Goal: Register for event/course

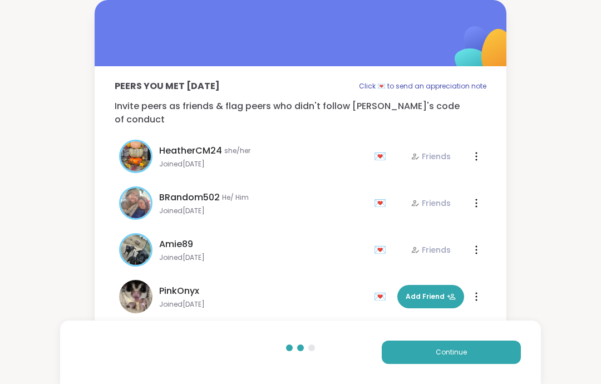
click at [470, 354] on button "Continue" at bounding box center [451, 351] width 139 height 23
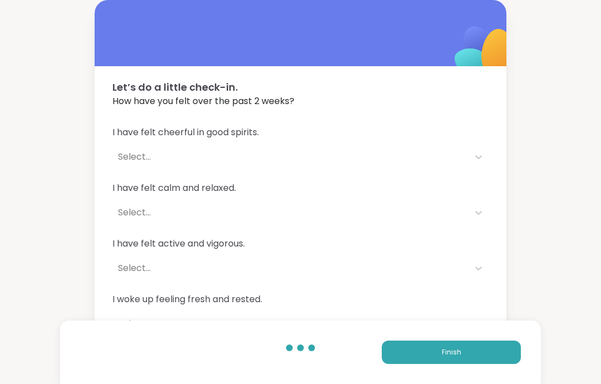
click at [470, 352] on button "Finish" at bounding box center [451, 351] width 139 height 23
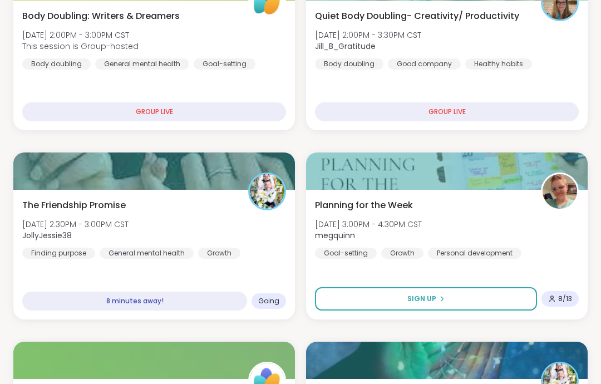
scroll to position [221, 0]
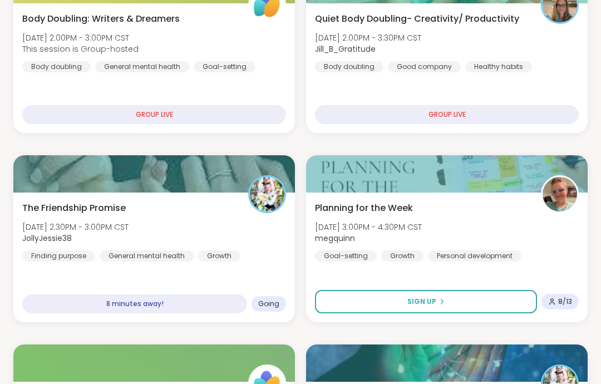
click at [235, 244] on div "The Friendship Promise [DATE] 2:30PM - 3:00PM CST JollyJessie38 Finding purpose…" at bounding box center [154, 231] width 264 height 60
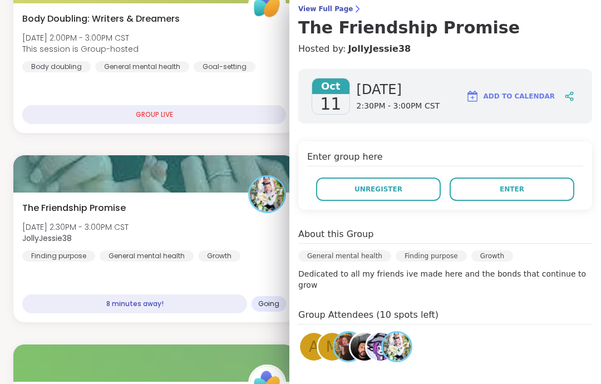
scroll to position [100, 0]
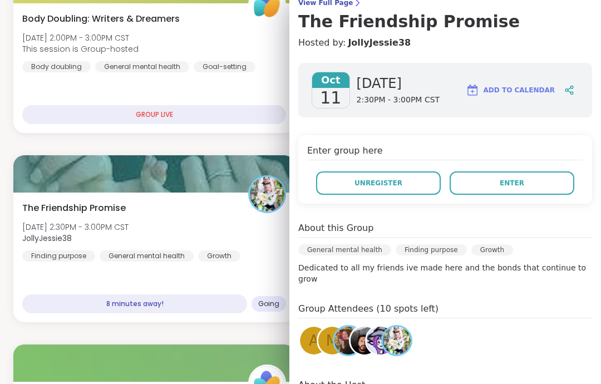
click at [553, 190] on button "Enter" at bounding box center [511, 182] width 125 height 23
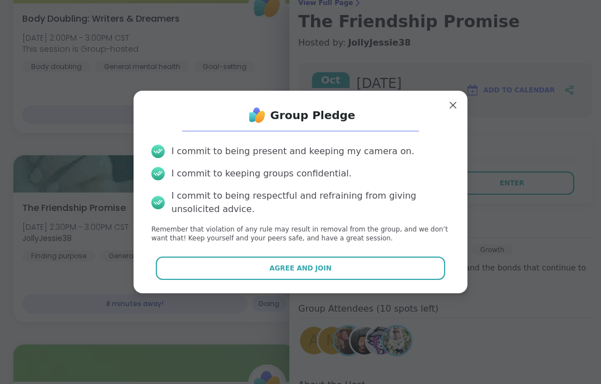
click at [428, 279] on button "Agree and Join" at bounding box center [301, 267] width 290 height 23
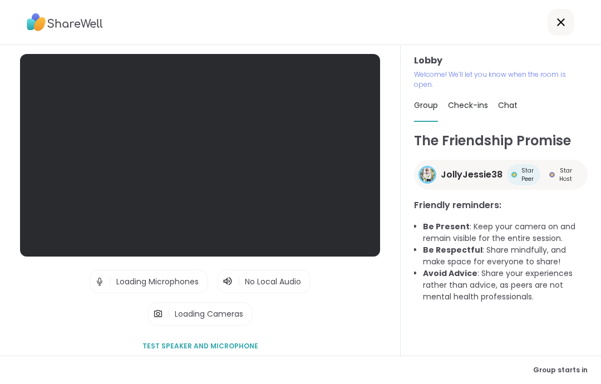
scroll to position [44, 0]
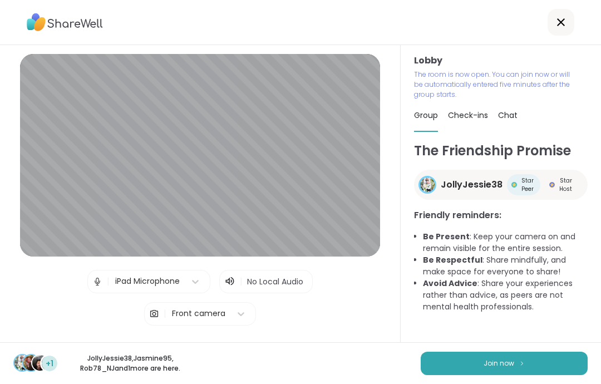
click at [530, 364] on button "Join now" at bounding box center [504, 363] width 167 height 23
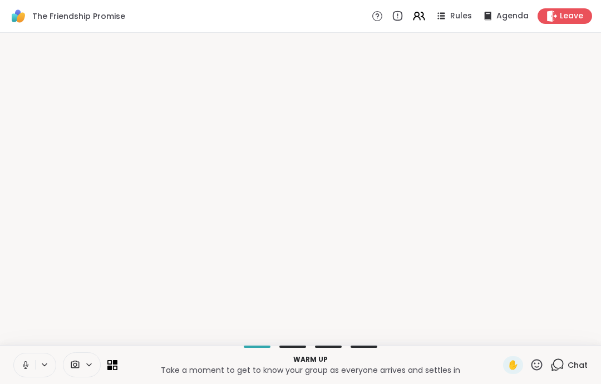
scroll to position [0, 0]
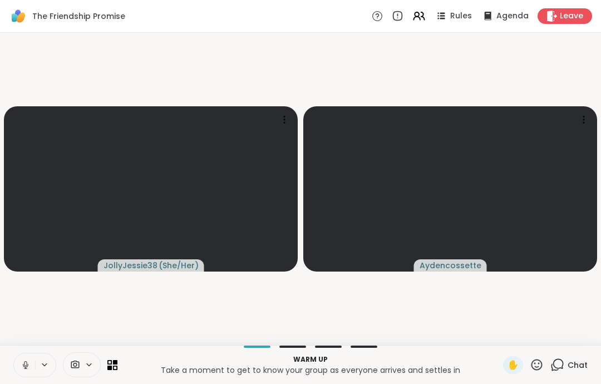
click at [32, 366] on button at bounding box center [24, 364] width 21 height 23
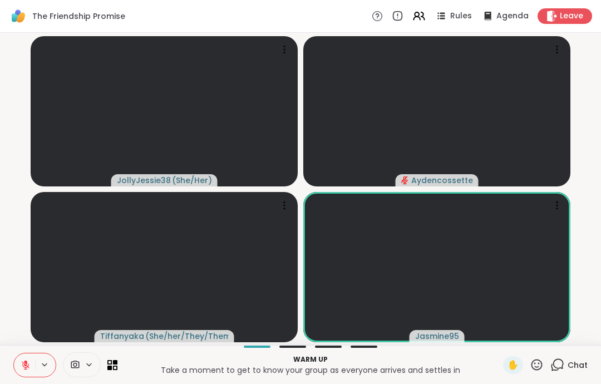
click at [31, 354] on button at bounding box center [24, 364] width 21 height 23
click at [22, 361] on icon at bounding box center [26, 365] width 10 height 10
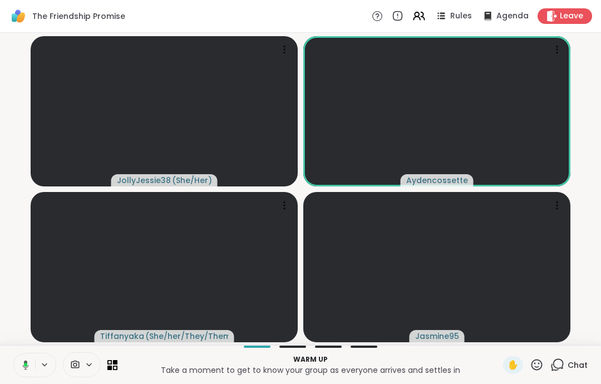
click at [23, 357] on button at bounding box center [23, 364] width 23 height 23
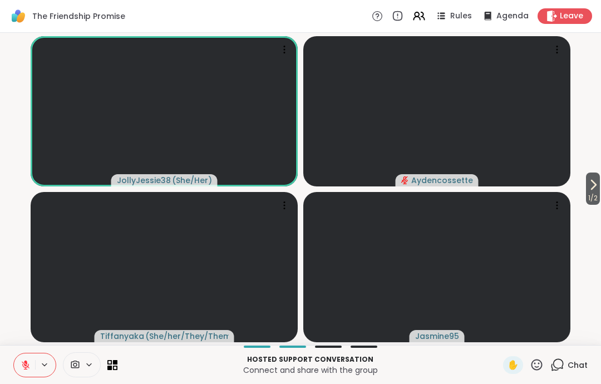
click at [25, 376] on button at bounding box center [24, 364] width 21 height 23
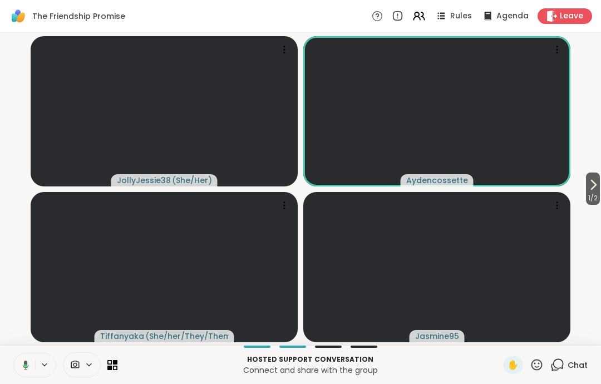
click at [22, 360] on icon at bounding box center [24, 365] width 10 height 10
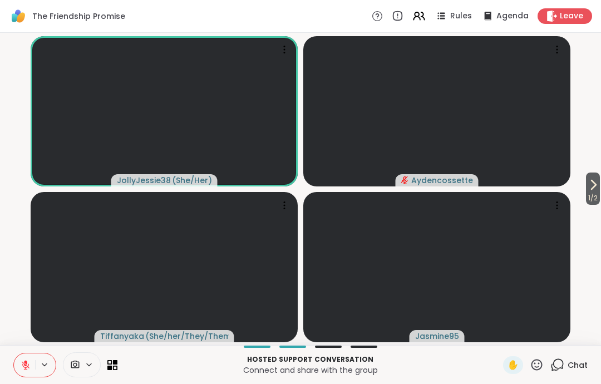
click at [558, 365] on icon at bounding box center [557, 365] width 14 height 14
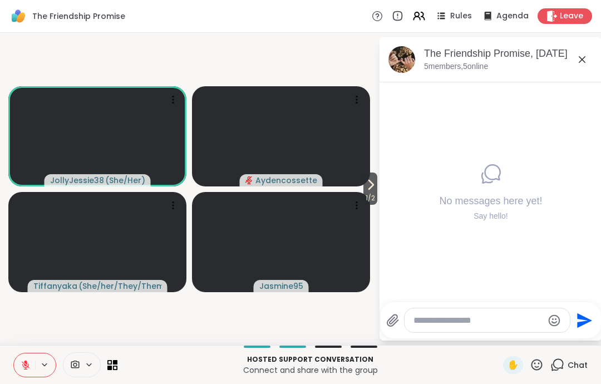
click at [536, 364] on icon at bounding box center [536, 364] width 11 height 11
click at [498, 335] on span "❤️" at bounding box center [503, 335] width 11 height 13
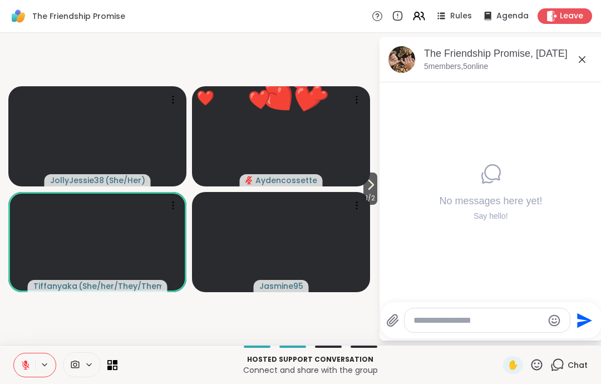
click at [585, 51] on div "The Friendship Promise, [DATE]" at bounding box center [508, 54] width 169 height 14
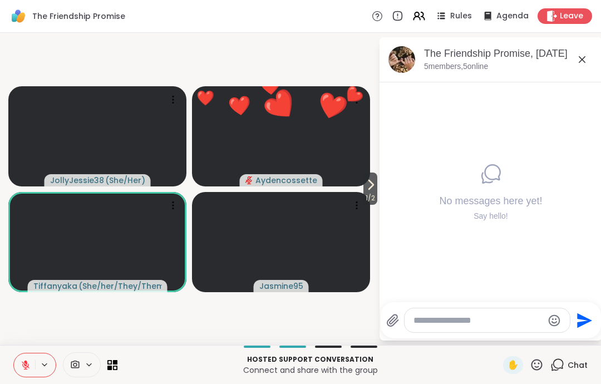
click at [581, 62] on icon at bounding box center [581, 59] width 13 height 13
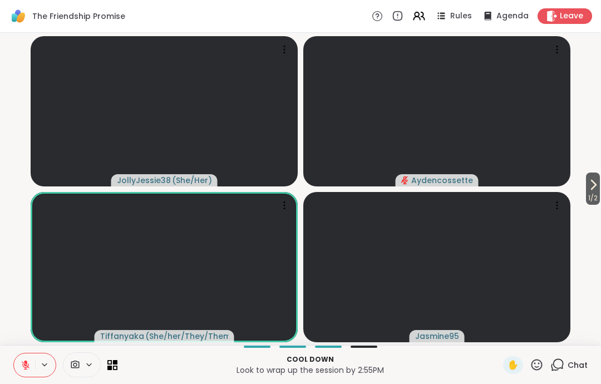
click at [18, 372] on button at bounding box center [24, 364] width 21 height 23
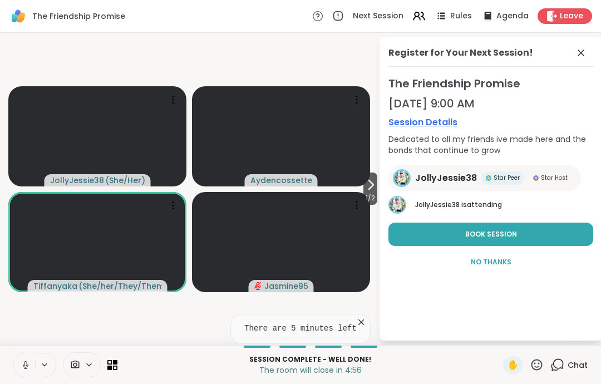
click at [25, 362] on icon at bounding box center [26, 365] width 10 height 10
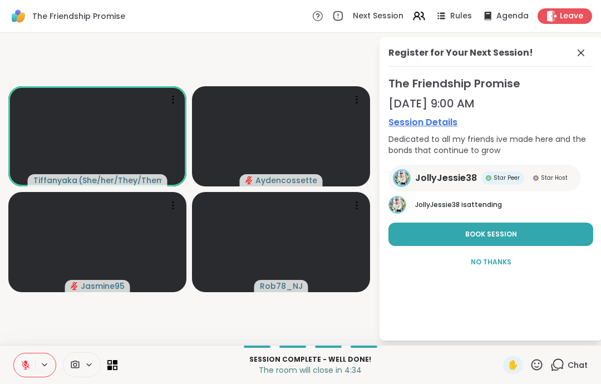
click at [578, 58] on icon at bounding box center [580, 52] width 13 height 13
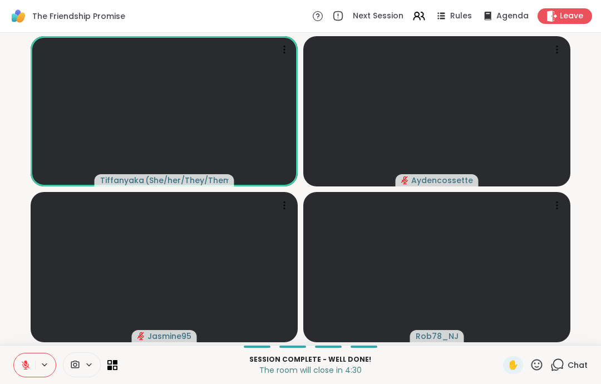
click at [17, 365] on button at bounding box center [24, 364] width 21 height 23
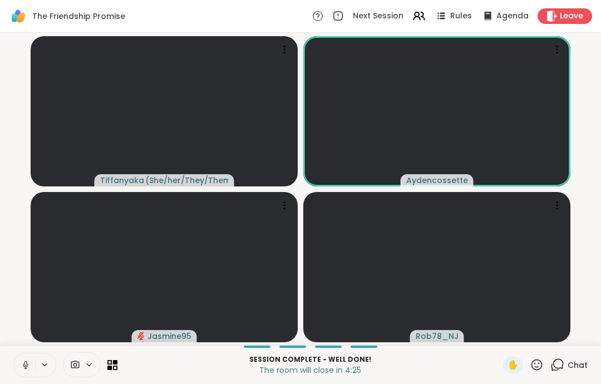
click at [24, 372] on button at bounding box center [24, 364] width 21 height 23
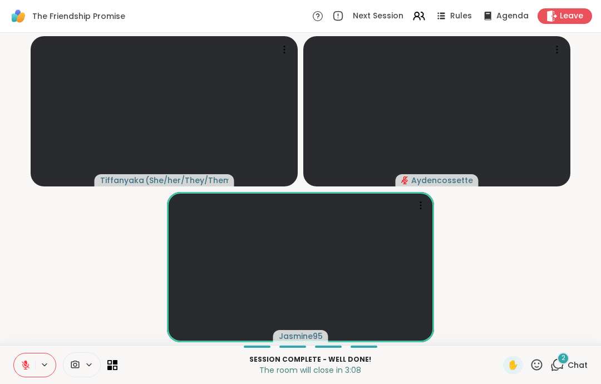
click at [567, 14] on span "Leave" at bounding box center [571, 16] width 23 height 11
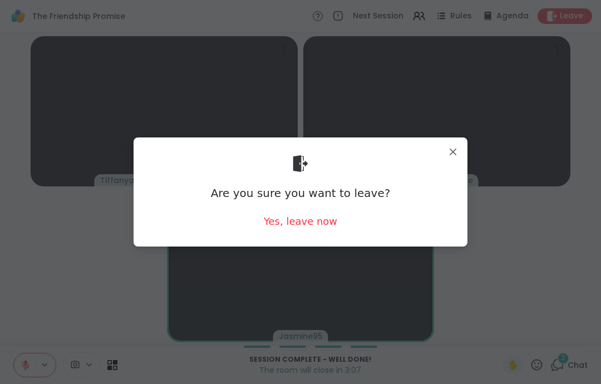
click at [312, 221] on div "Yes, leave now" at bounding box center [300, 221] width 73 height 14
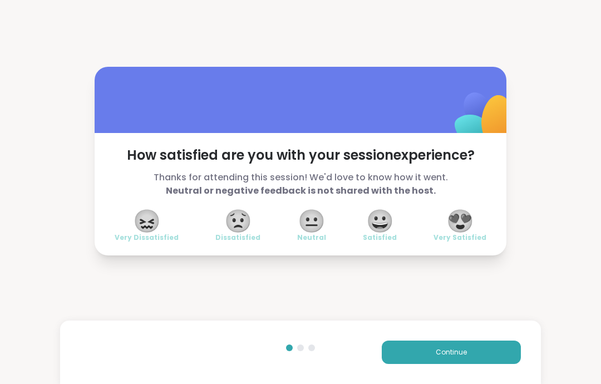
click at [499, 352] on button "Continue" at bounding box center [451, 351] width 139 height 23
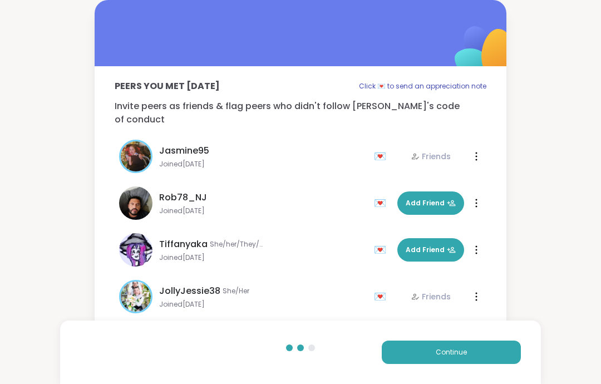
click at [498, 354] on button "Continue" at bounding box center [451, 351] width 139 height 23
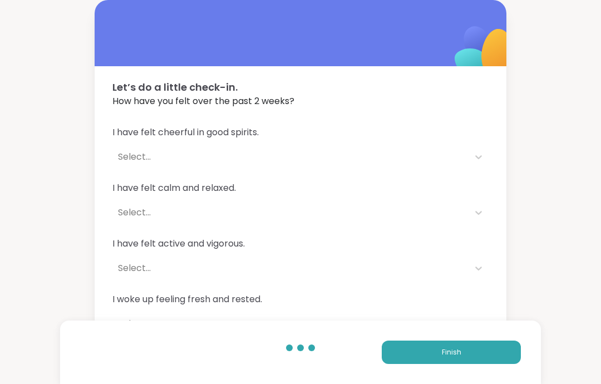
click at [500, 354] on button "Finish" at bounding box center [451, 351] width 139 height 23
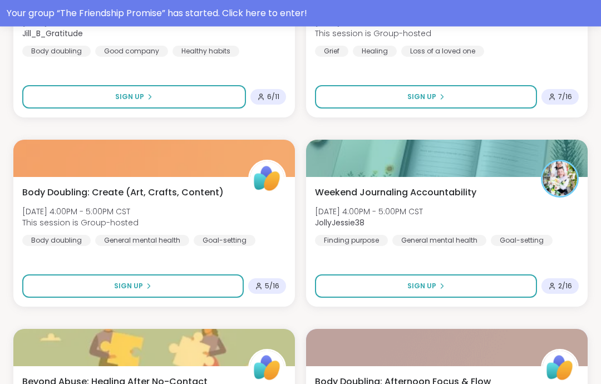
scroll to position [1007, 0]
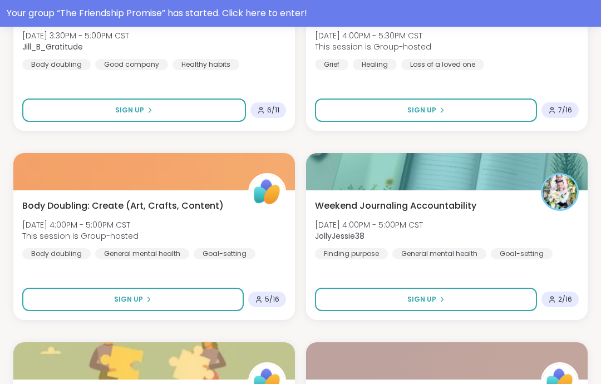
click at [547, 227] on div "Weekend Journaling Accountability [DATE] 4:00PM - 5:00PM CST JollyJessie38 Find…" at bounding box center [447, 229] width 264 height 60
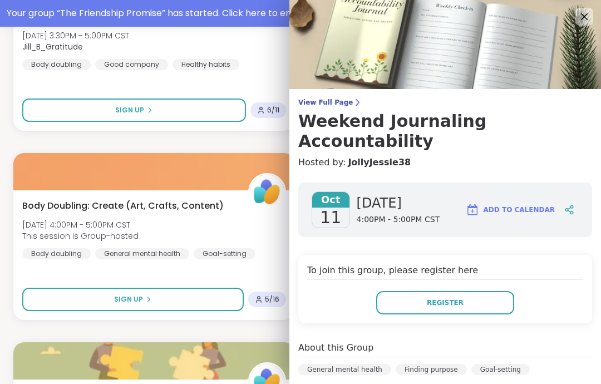
scroll to position [0, 0]
click at [580, 15] on icon at bounding box center [583, 16] width 13 height 13
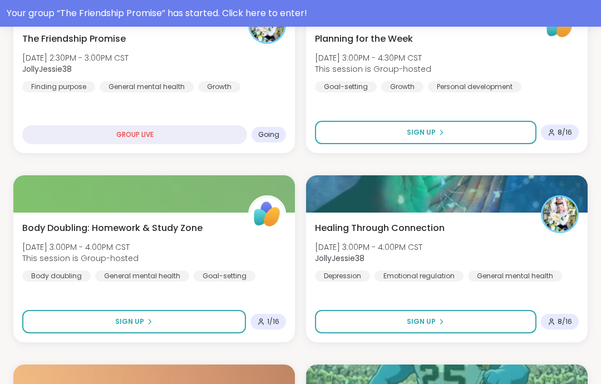
scroll to position [408, 0]
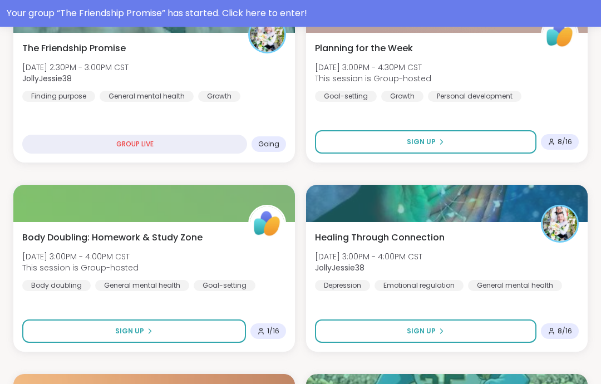
click at [517, 227] on div "Healing Through Connection [DATE] 3:00PM - 4:00PM CST JollyJessie38 [MEDICAL_DA…" at bounding box center [446, 287] width 281 height 130
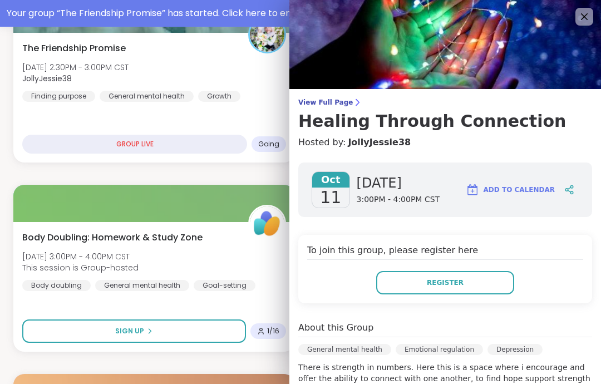
scroll to position [0, 0]
click at [582, 19] on icon at bounding box center [584, 16] width 7 height 7
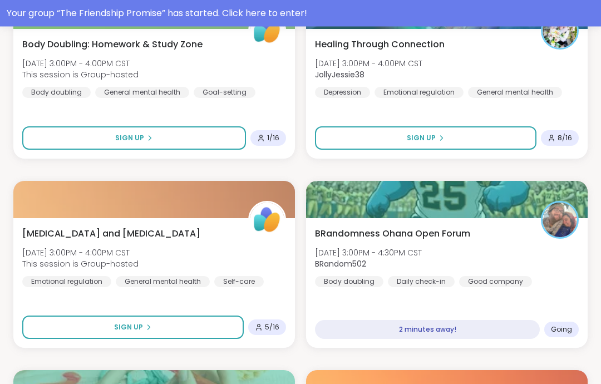
scroll to position [601, 0]
click at [516, 216] on div at bounding box center [446, 199] width 281 height 37
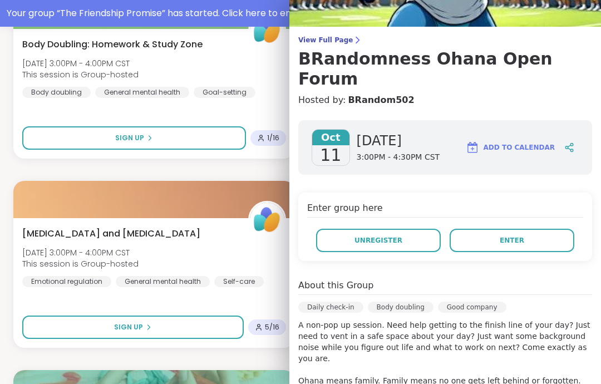
scroll to position [48, 0]
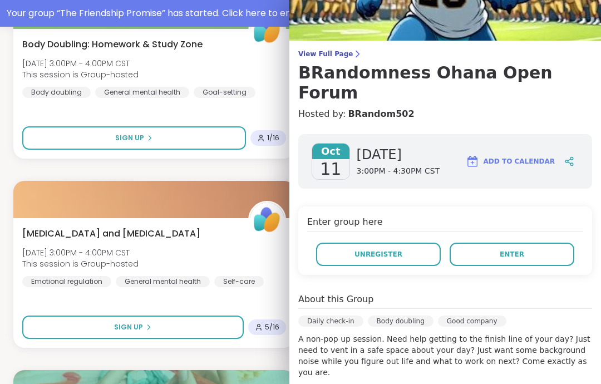
click at [422, 243] on button "Unregister" at bounding box center [378, 254] width 125 height 23
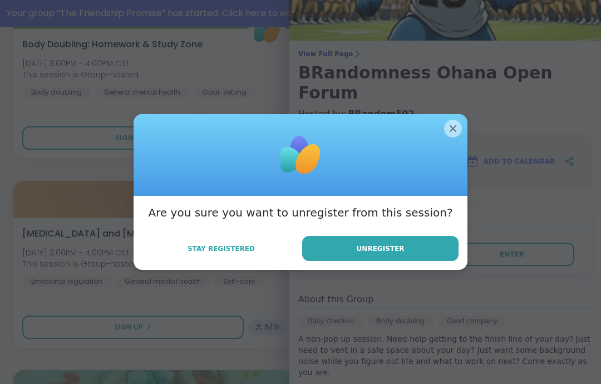
click at [431, 261] on button "Unregister" at bounding box center [380, 248] width 156 height 25
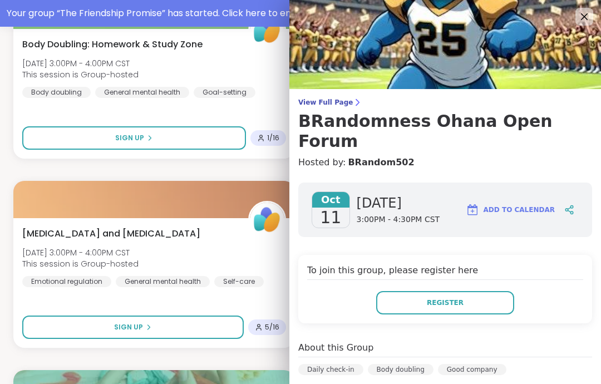
scroll to position [0, 0]
click at [584, 22] on icon at bounding box center [583, 16] width 13 height 13
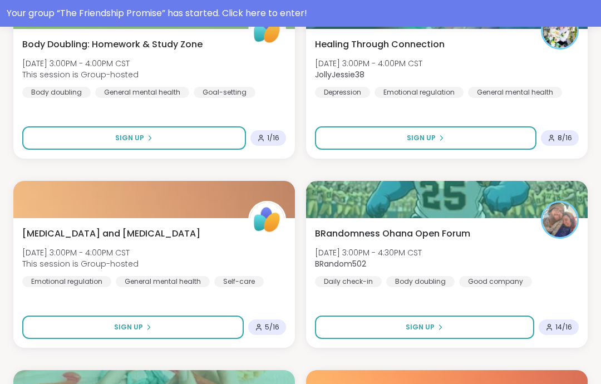
click at [549, 95] on div "General mental health" at bounding box center [515, 92] width 94 height 11
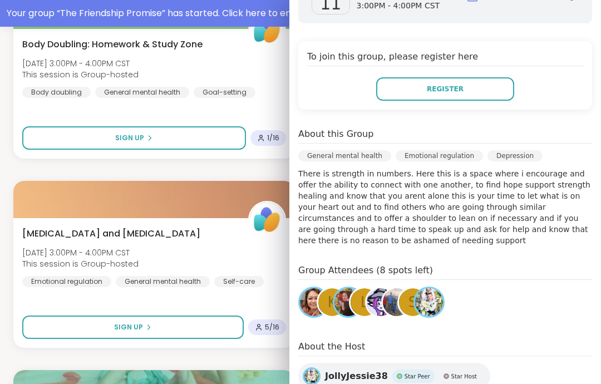
scroll to position [196, 0]
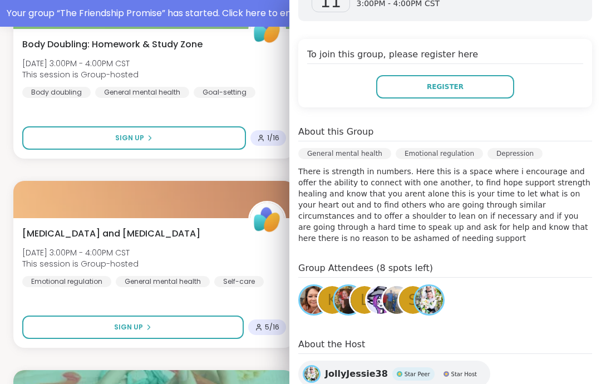
click at [496, 88] on button "Register" at bounding box center [445, 86] width 138 height 23
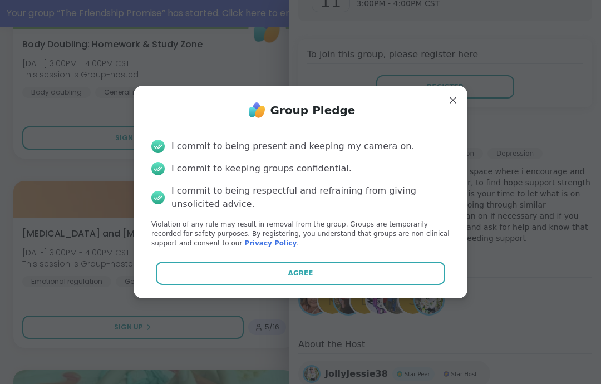
click at [422, 285] on button "Agree" at bounding box center [301, 272] width 290 height 23
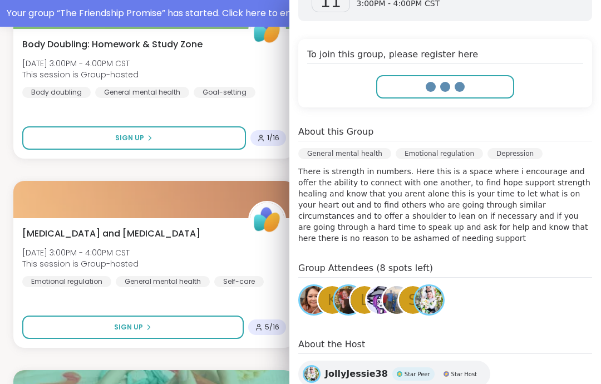
type textarea "*"
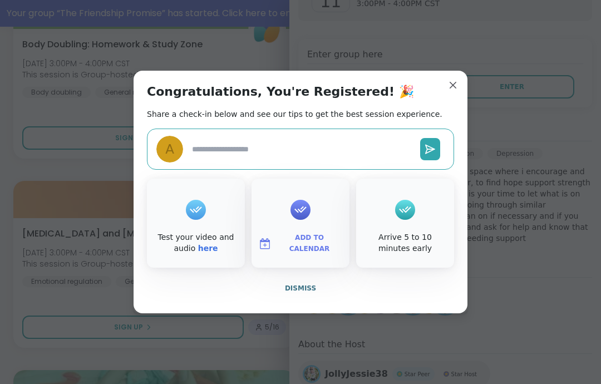
click at [402, 300] on button "Dismiss" at bounding box center [300, 287] width 307 height 23
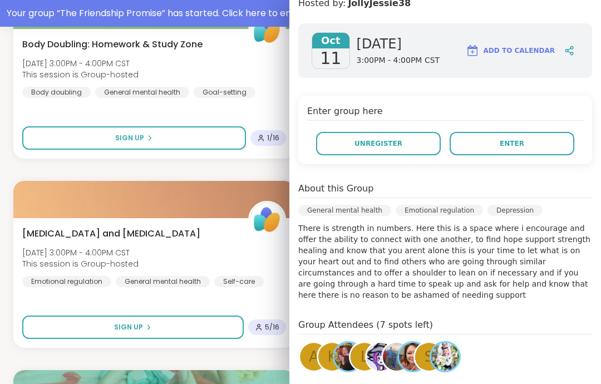
scroll to position [137, 0]
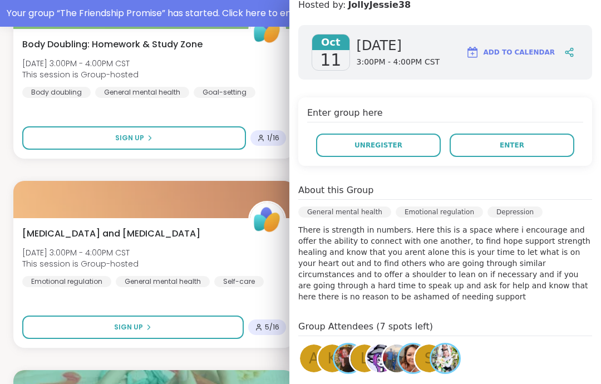
click at [558, 135] on button "Enter" at bounding box center [511, 144] width 125 height 23
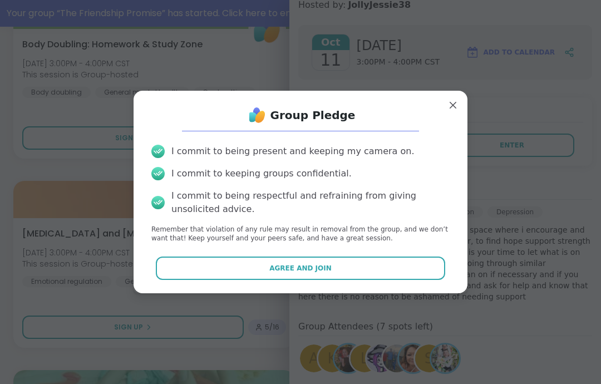
click at [429, 280] on button "Agree and Join" at bounding box center [301, 267] width 290 height 23
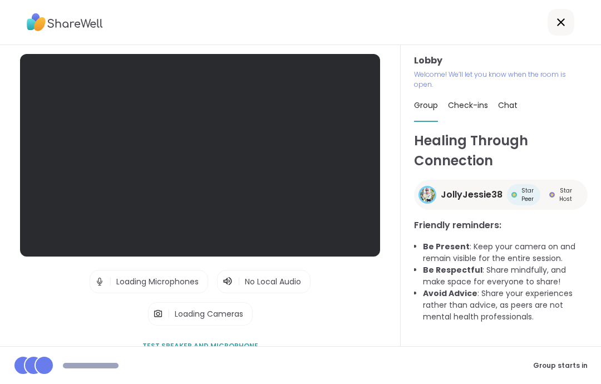
scroll to position [44, 0]
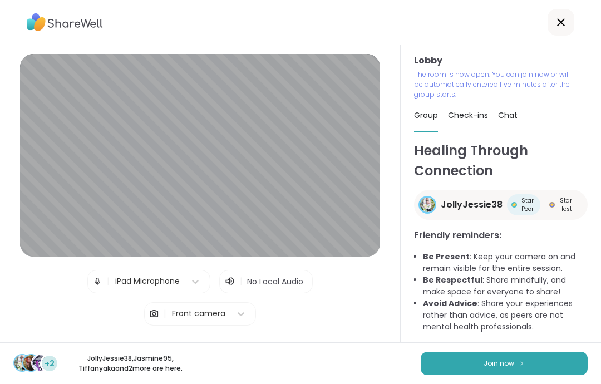
click at [568, 364] on button "Join now" at bounding box center [504, 363] width 167 height 23
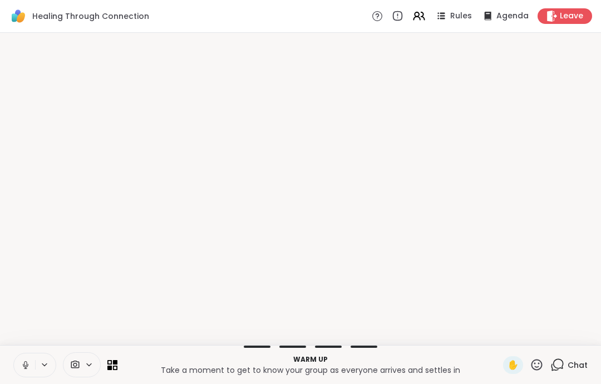
scroll to position [0, 0]
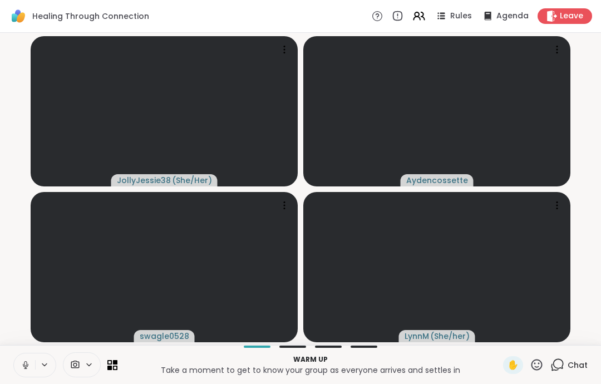
click at [32, 359] on button at bounding box center [24, 364] width 21 height 23
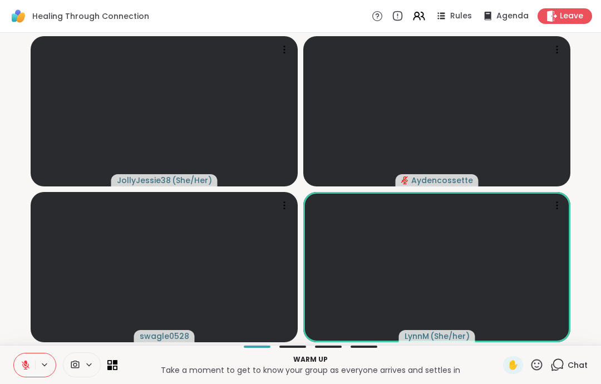
click at [22, 365] on icon at bounding box center [26, 365] width 10 height 10
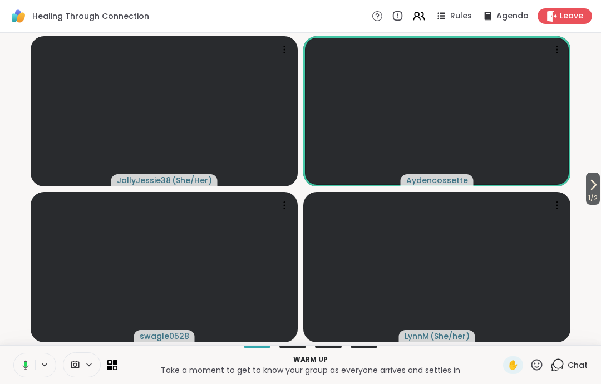
click at [21, 363] on icon at bounding box center [24, 365] width 10 height 10
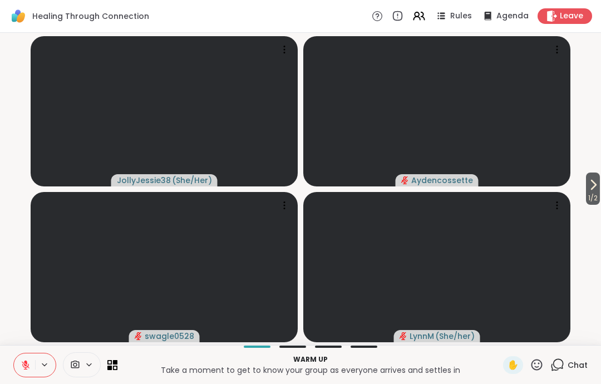
click at [595, 174] on button "1 / 2" at bounding box center [593, 188] width 14 height 32
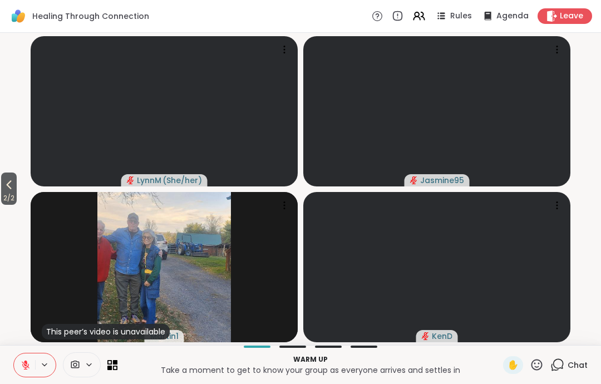
click at [2, 184] on button "2 / 2" at bounding box center [9, 188] width 16 height 32
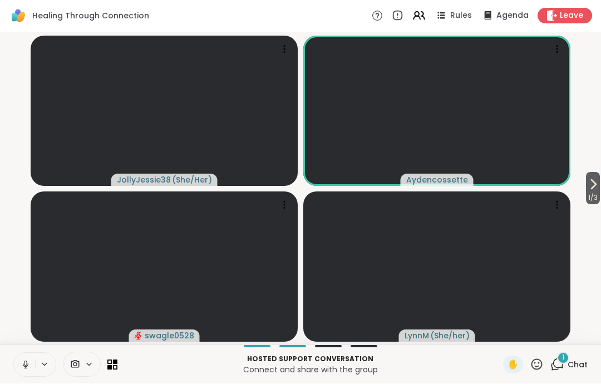
click at [31, 372] on button at bounding box center [24, 364] width 21 height 23
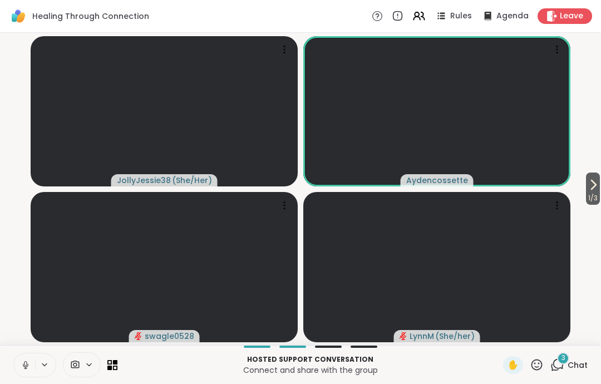
click at [25, 375] on button at bounding box center [24, 364] width 21 height 23
click at [31, 358] on button at bounding box center [23, 364] width 23 height 23
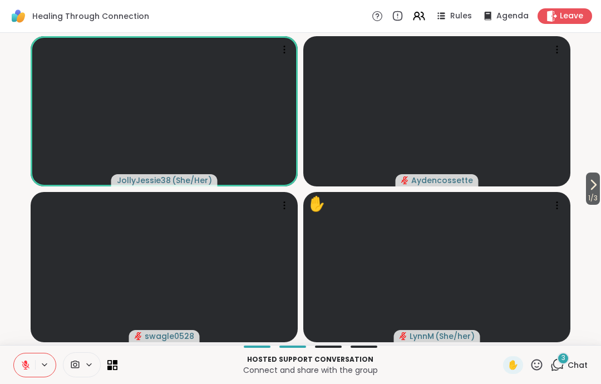
click at [22, 364] on icon at bounding box center [26, 365] width 10 height 10
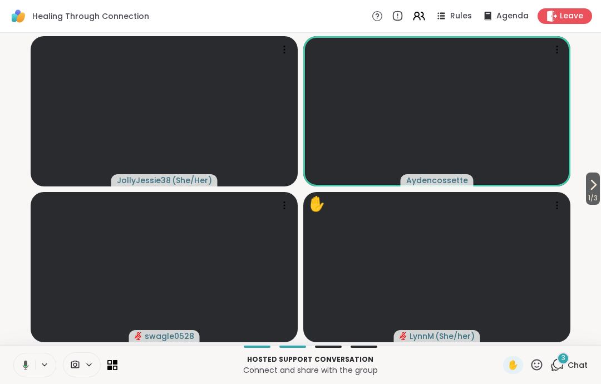
click at [24, 363] on icon at bounding box center [26, 364] width 6 height 9
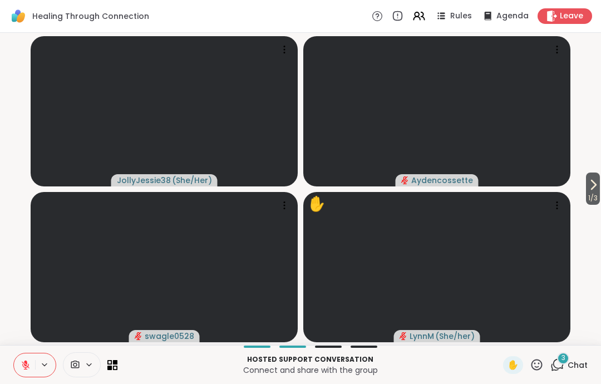
click at [21, 364] on icon at bounding box center [26, 365] width 10 height 10
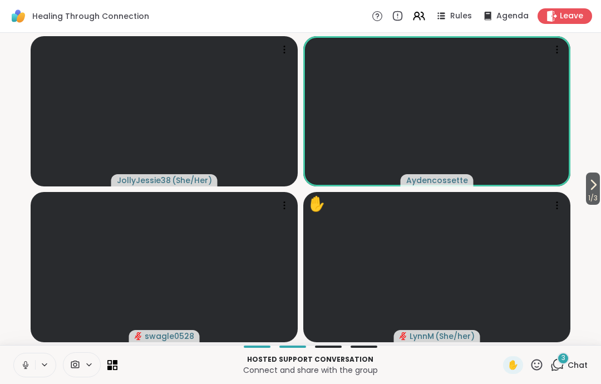
click at [21, 364] on icon at bounding box center [26, 365] width 10 height 10
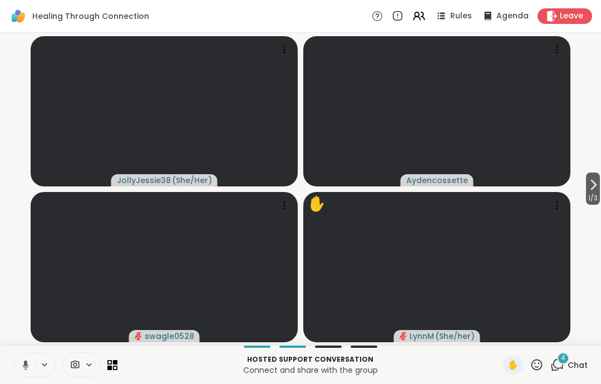
click at [23, 361] on icon at bounding box center [24, 365] width 10 height 10
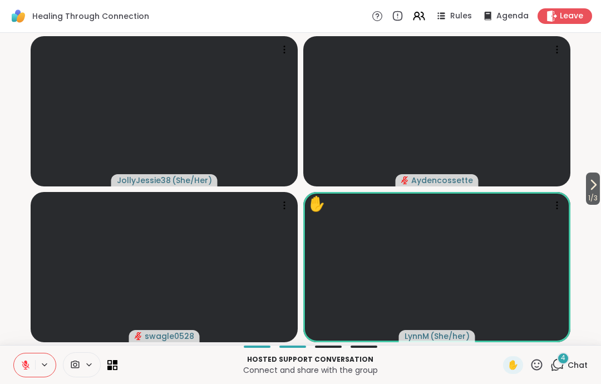
click at [31, 354] on button at bounding box center [24, 364] width 21 height 23
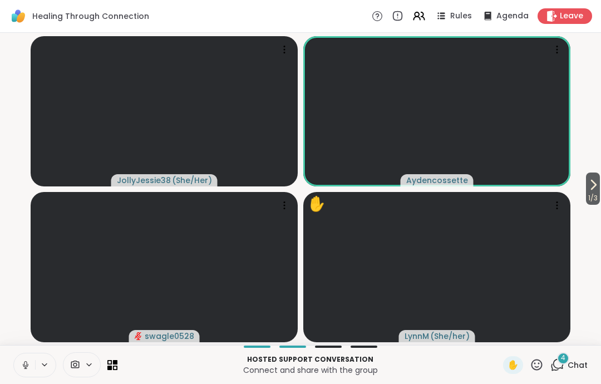
click at [29, 367] on icon at bounding box center [26, 365] width 10 height 10
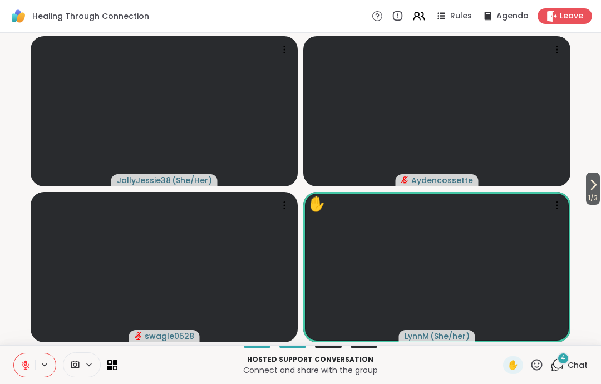
click at [23, 370] on button at bounding box center [24, 364] width 21 height 23
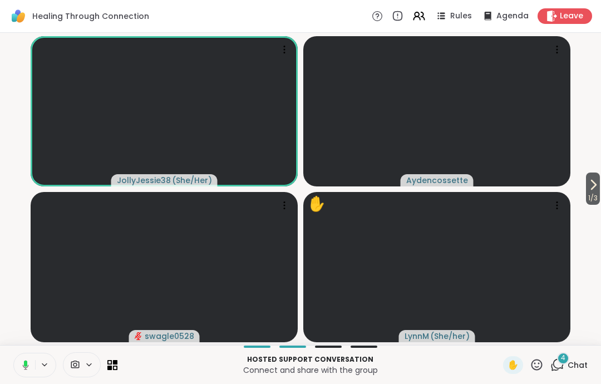
click at [17, 360] on button at bounding box center [23, 364] width 23 height 23
click at [34, 364] on button at bounding box center [24, 364] width 21 height 23
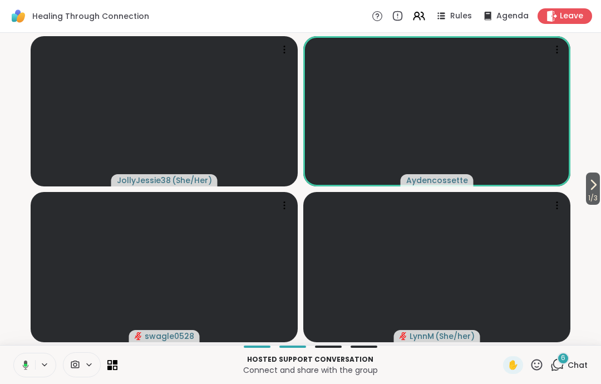
click at [26, 373] on button at bounding box center [23, 364] width 23 height 23
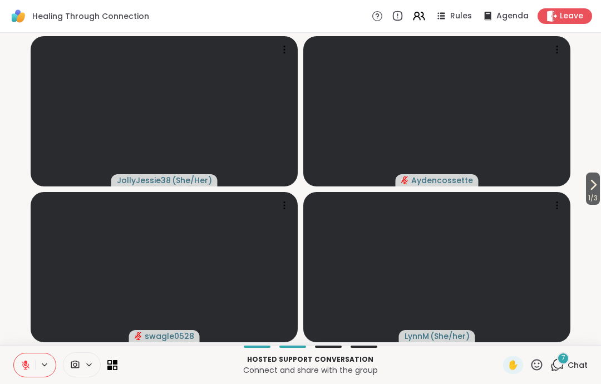
click at [26, 355] on button at bounding box center [24, 364] width 21 height 23
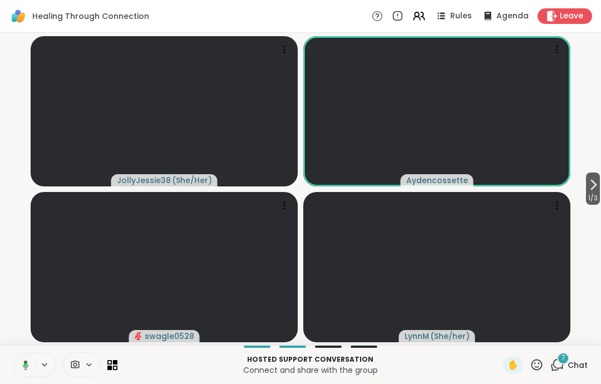
click at [27, 374] on button at bounding box center [23, 364] width 23 height 23
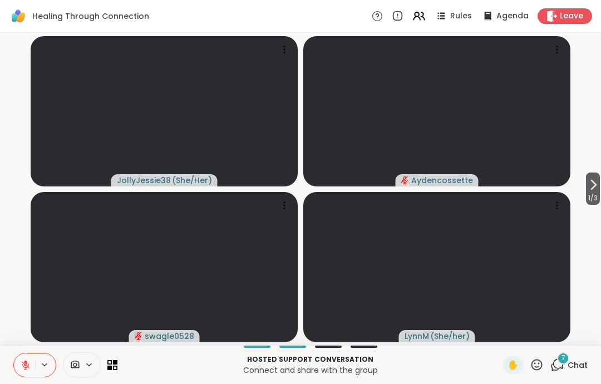
click at [31, 364] on button at bounding box center [24, 364] width 21 height 23
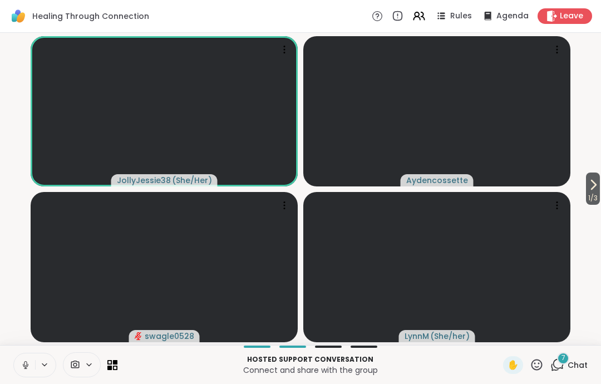
click at [24, 364] on icon at bounding box center [25, 363] width 3 height 5
click at [23, 367] on icon at bounding box center [26, 365] width 10 height 10
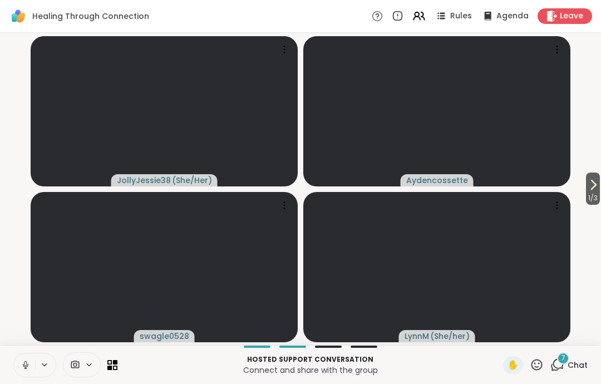
click at [26, 365] on icon at bounding box center [25, 363] width 3 height 5
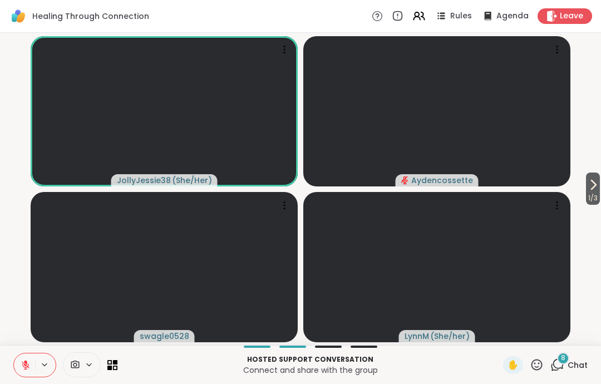
click at [17, 365] on button at bounding box center [24, 364] width 21 height 23
click at [27, 365] on icon at bounding box center [26, 365] width 8 height 8
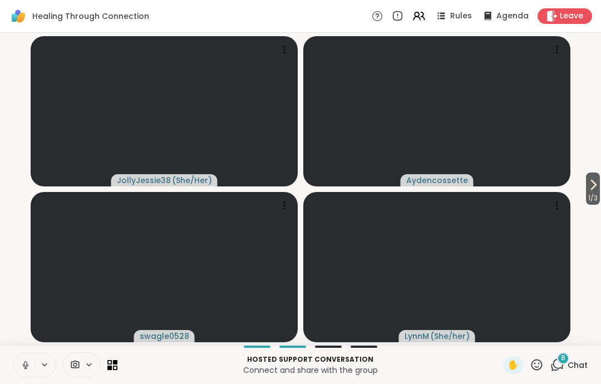
click at [22, 362] on icon at bounding box center [26, 365] width 10 height 10
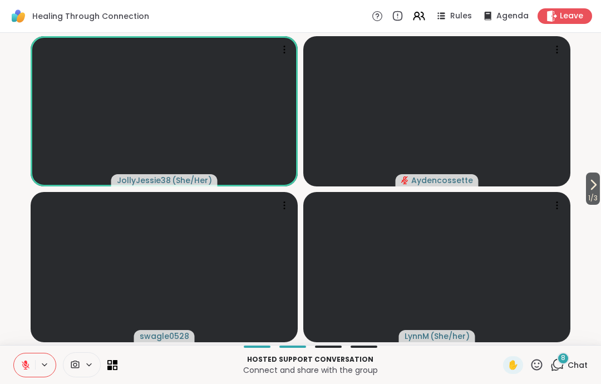
click at [22, 362] on icon at bounding box center [26, 365] width 10 height 10
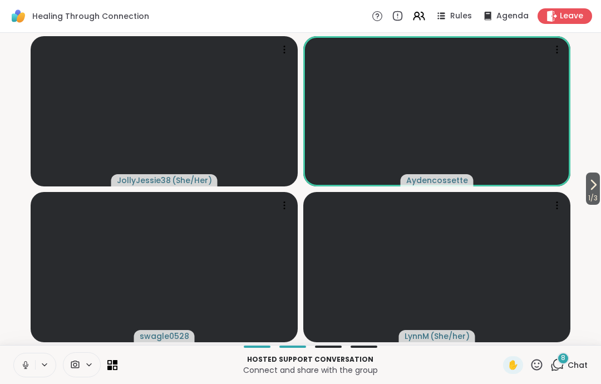
click at [14, 362] on button at bounding box center [24, 364] width 21 height 23
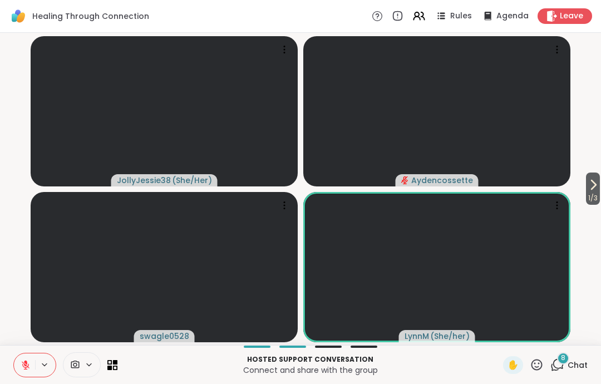
click at [17, 358] on button at bounding box center [24, 364] width 21 height 23
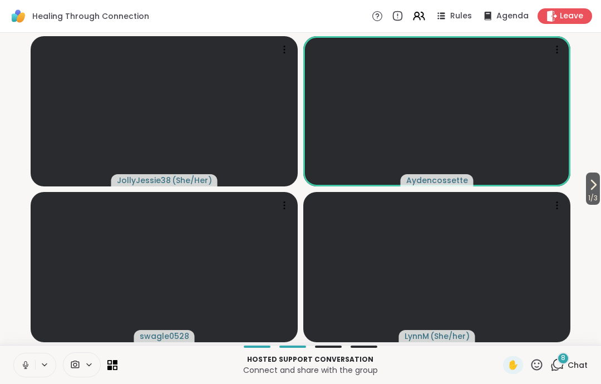
click at [28, 369] on icon at bounding box center [26, 365] width 10 height 10
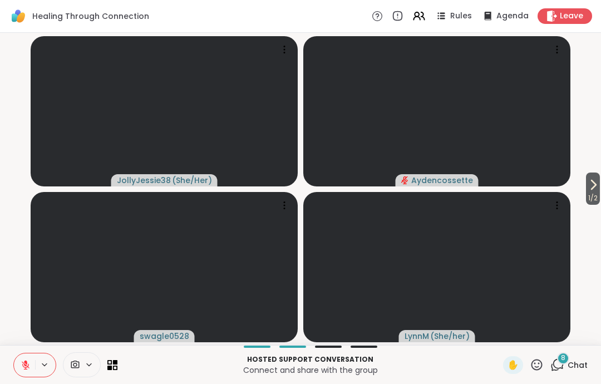
click at [14, 356] on button at bounding box center [24, 364] width 21 height 23
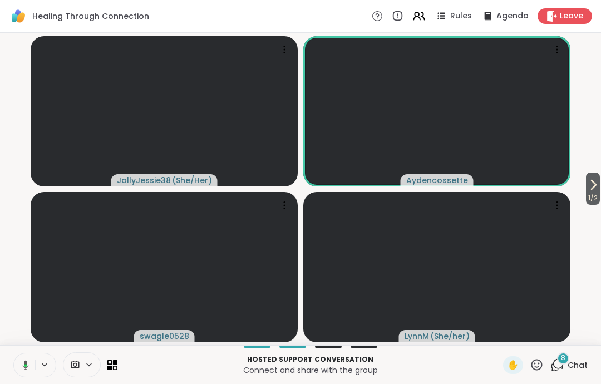
click at [23, 364] on icon at bounding box center [24, 365] width 10 height 10
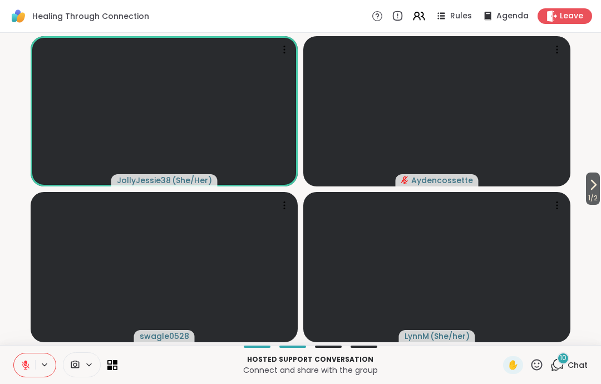
click at [21, 372] on button at bounding box center [24, 364] width 21 height 23
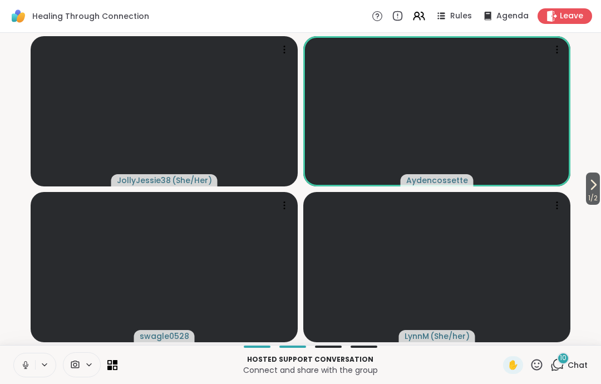
click at [26, 373] on button at bounding box center [24, 364] width 21 height 23
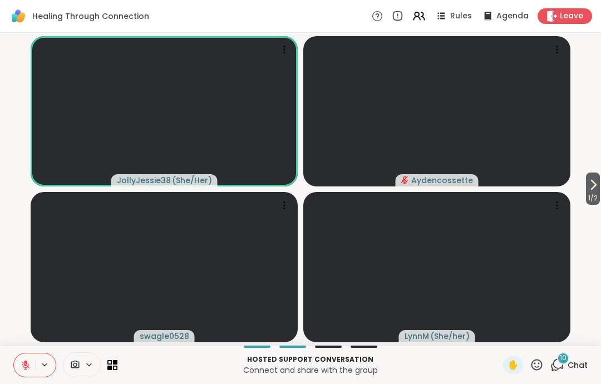
click at [33, 367] on button at bounding box center [24, 364] width 21 height 23
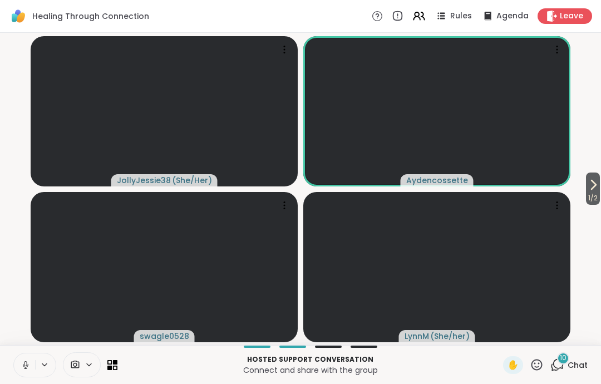
click at [21, 361] on icon at bounding box center [26, 365] width 10 height 10
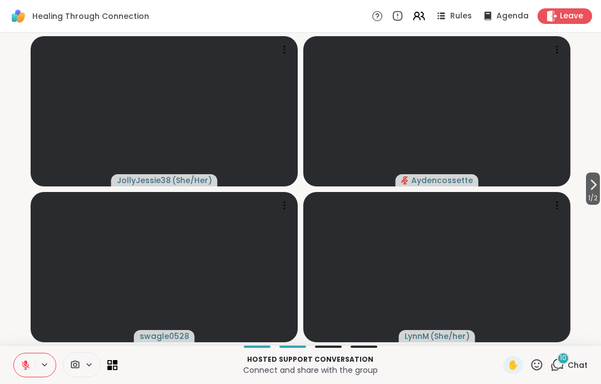
click at [28, 374] on button at bounding box center [24, 364] width 21 height 23
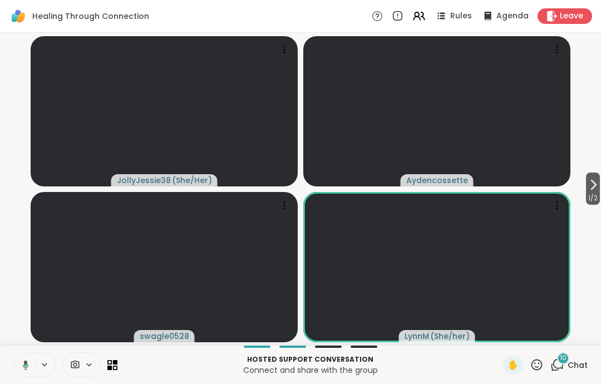
click at [21, 360] on icon at bounding box center [24, 365] width 10 height 10
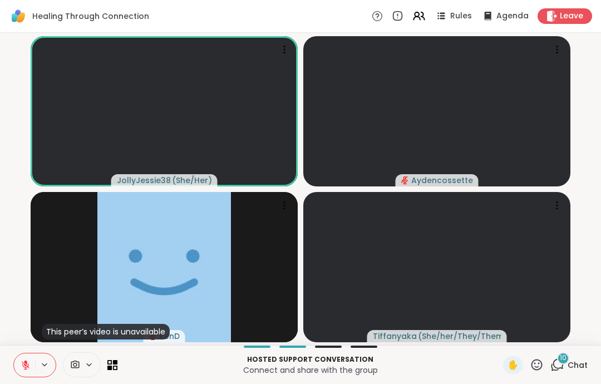
click at [29, 370] on button at bounding box center [24, 364] width 21 height 23
click at [23, 359] on button at bounding box center [24, 364] width 21 height 23
click at [18, 359] on button at bounding box center [24, 364] width 21 height 23
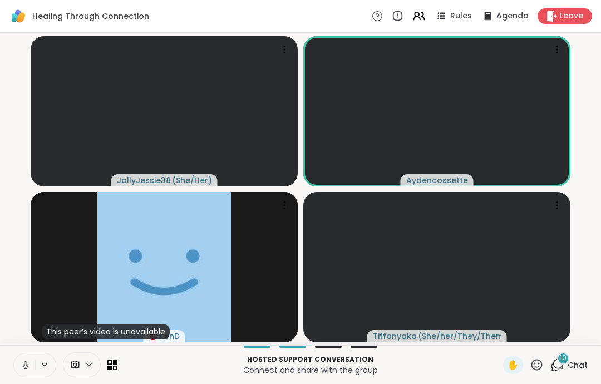
click at [23, 362] on icon at bounding box center [26, 365] width 10 height 10
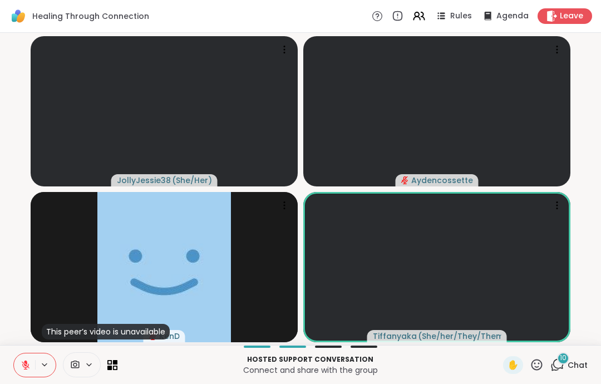
click at [22, 372] on button at bounding box center [24, 364] width 21 height 23
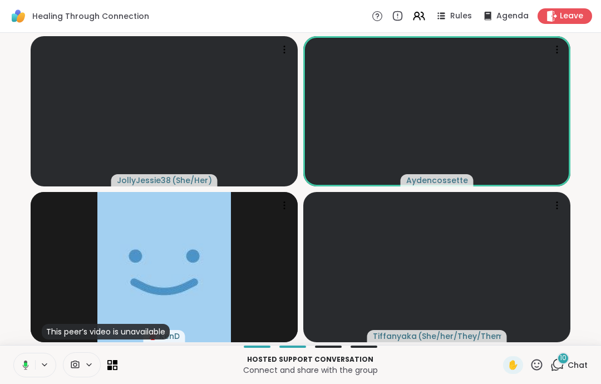
click at [19, 369] on icon at bounding box center [24, 365] width 10 height 10
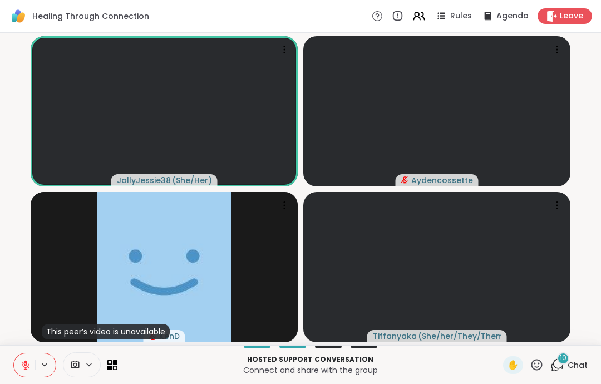
click at [27, 360] on icon at bounding box center [26, 365] width 10 height 10
click at [18, 362] on button at bounding box center [23, 364] width 23 height 23
click at [21, 373] on button at bounding box center [24, 364] width 21 height 23
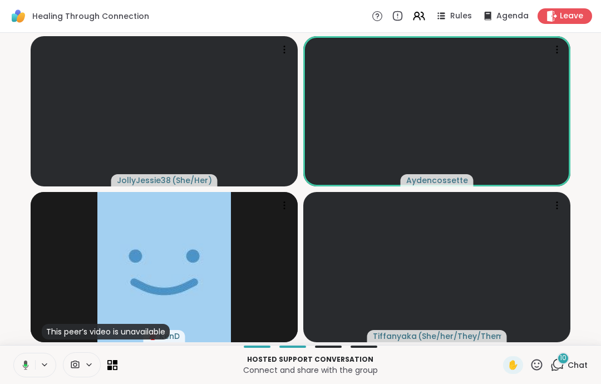
click at [22, 374] on button at bounding box center [23, 364] width 23 height 23
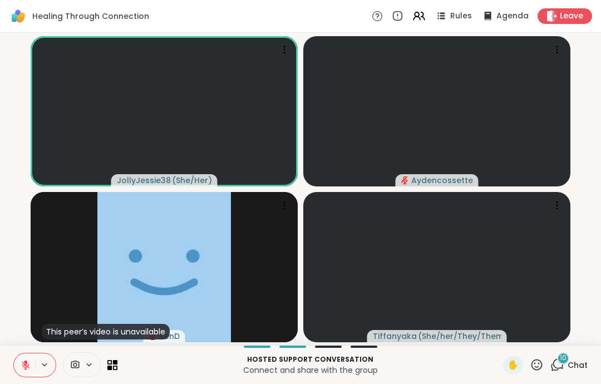
click at [26, 363] on icon at bounding box center [25, 362] width 3 height 4
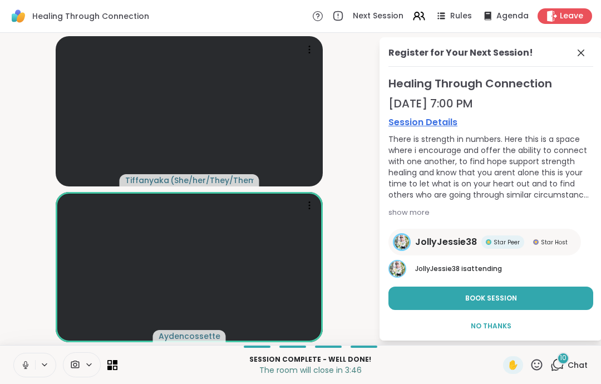
click at [575, 59] on icon at bounding box center [580, 52] width 13 height 13
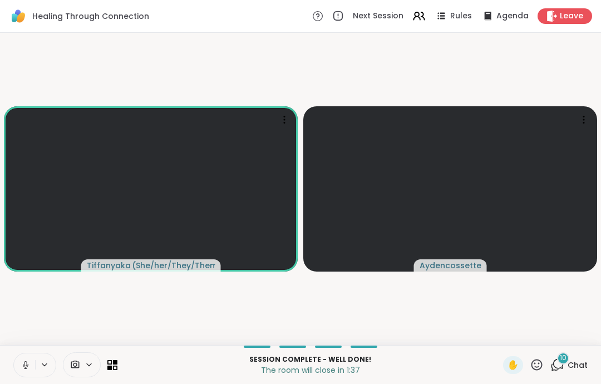
click at [553, 23] on div "Leave" at bounding box center [564, 16] width 55 height 16
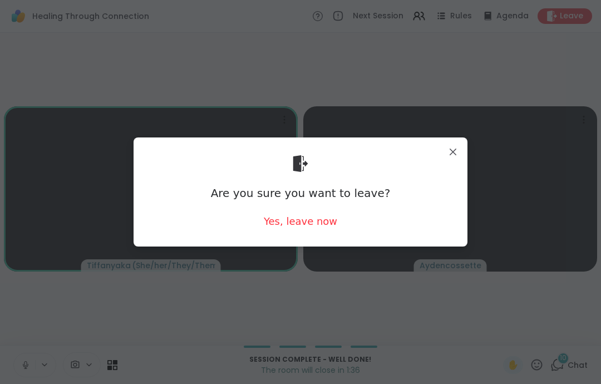
click at [322, 226] on div "Yes, leave now" at bounding box center [300, 221] width 73 height 14
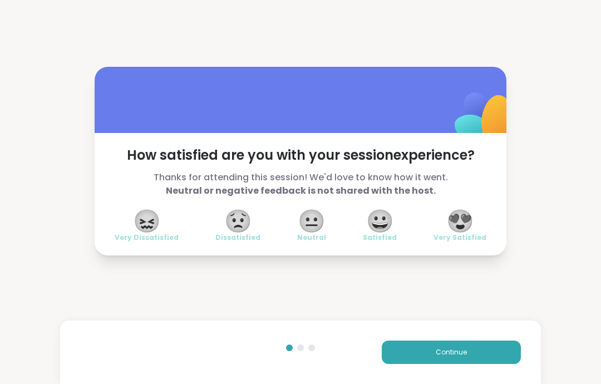
click at [489, 352] on button "Continue" at bounding box center [451, 351] width 139 height 23
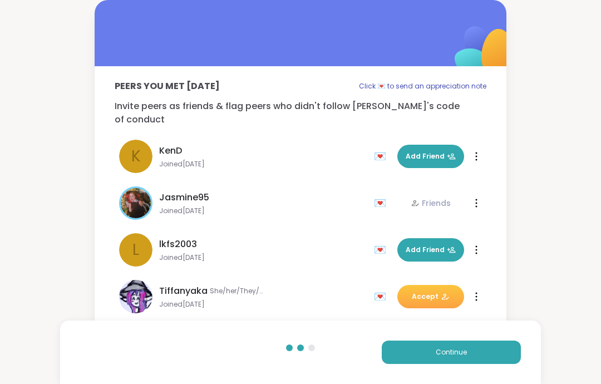
click at [489, 351] on button "Continue" at bounding box center [451, 351] width 139 height 23
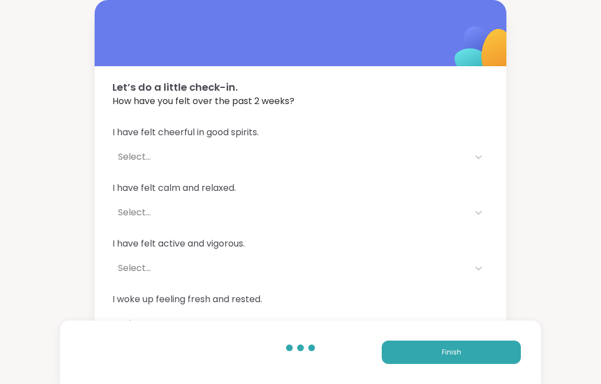
click at [499, 357] on button "Finish" at bounding box center [451, 351] width 139 height 23
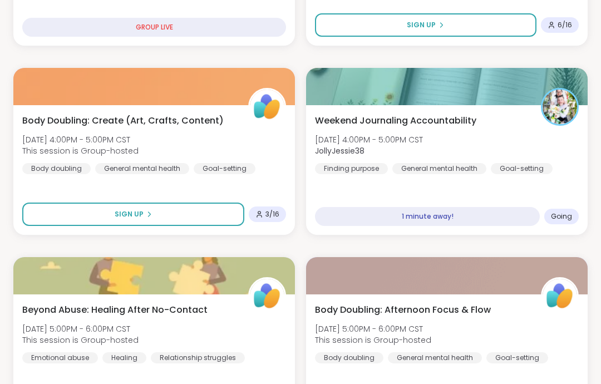
scroll to position [676, 0]
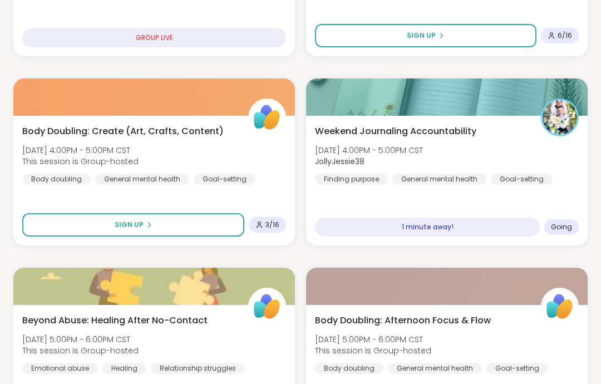
click at [556, 174] on div "Weekend Journaling Accountability [DATE] 4:00PM - 5:00PM CST JollyJessie38 Find…" at bounding box center [447, 155] width 264 height 60
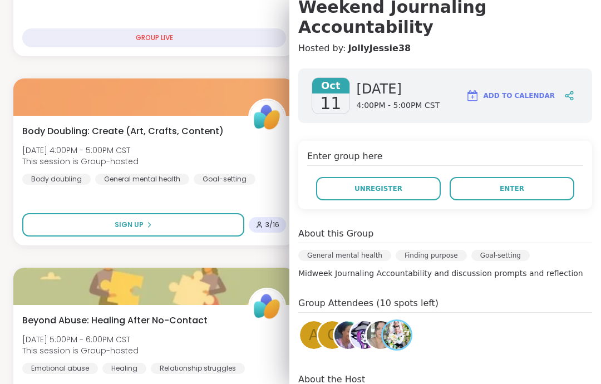
scroll to position [115, 0]
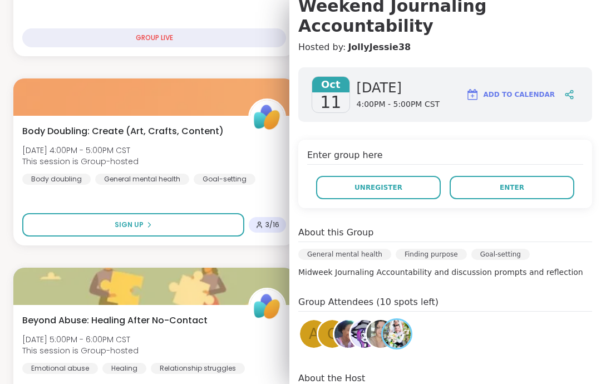
click at [547, 176] on button "Enter" at bounding box center [511, 187] width 125 height 23
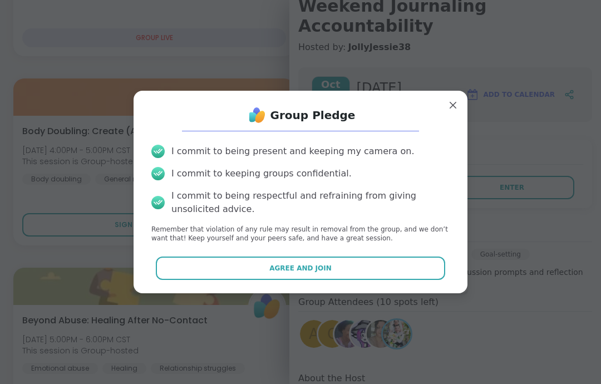
click at [430, 269] on button "Agree and Join" at bounding box center [301, 267] width 290 height 23
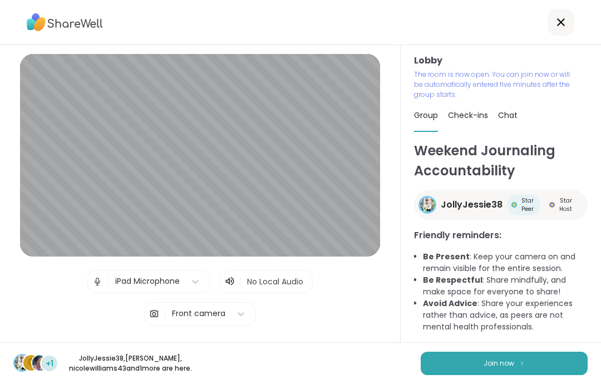
click at [573, 370] on button "Join now" at bounding box center [504, 363] width 167 height 23
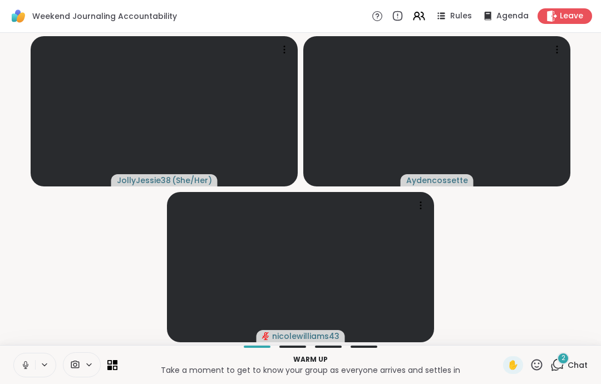
click at [20, 344] on div "JollyJessie38 ( She/Her ) Aydencossette nicolewilliams43" at bounding box center [300, 189] width 601 height 312
click at [33, 357] on button at bounding box center [24, 364] width 21 height 23
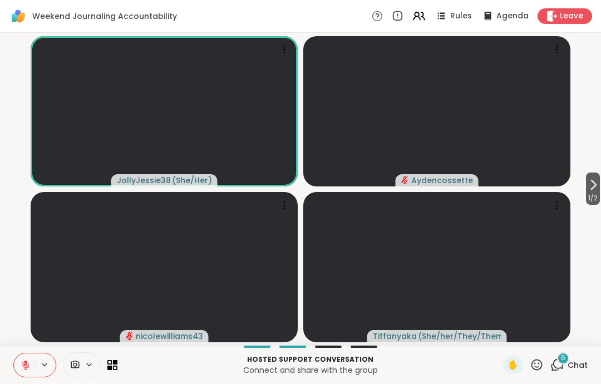
click at [37, 362] on button at bounding box center [45, 364] width 21 height 9
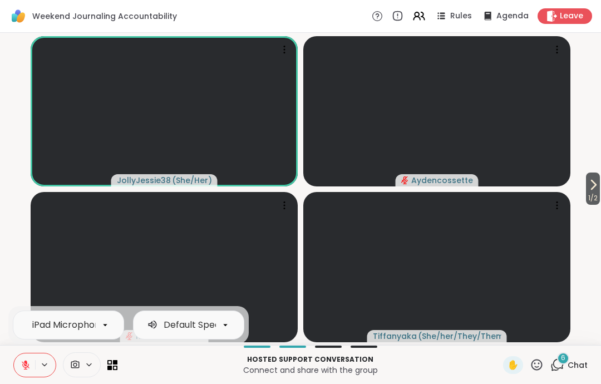
click at [28, 361] on icon at bounding box center [26, 365] width 10 height 10
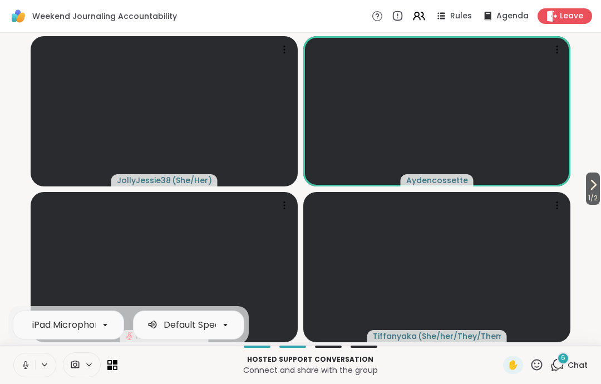
click at [21, 354] on button at bounding box center [24, 364] width 21 height 23
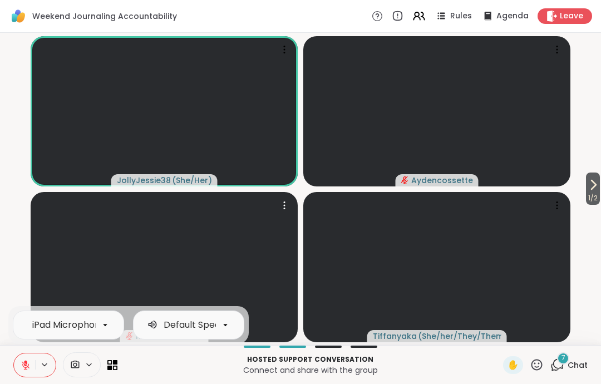
click at [32, 268] on video at bounding box center [164, 267] width 267 height 150
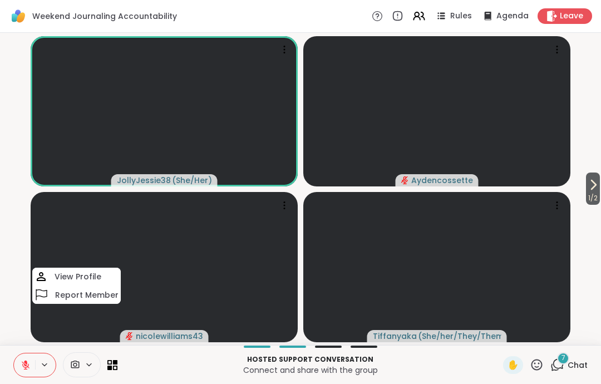
click at [25, 216] on video-player-container "1 / 2 JollyJessie38 ( She/Her ) Aydencossette nicolewilliams43 View Profile Rep…" at bounding box center [300, 188] width 587 height 303
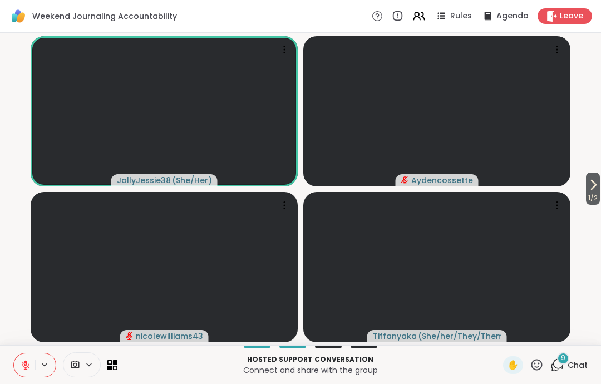
click at [535, 358] on icon at bounding box center [537, 365] width 14 height 14
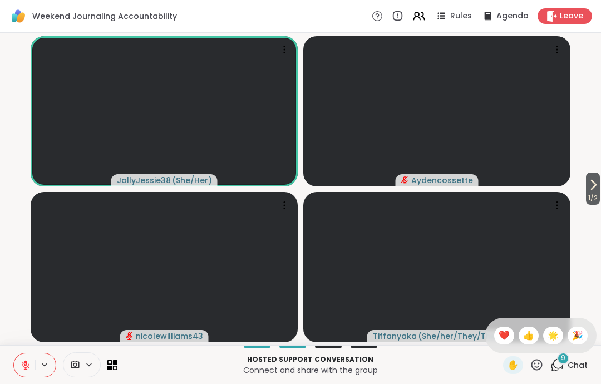
click at [502, 340] on span "❤️" at bounding box center [503, 335] width 11 height 13
